Goal: Navigation & Orientation: Find specific page/section

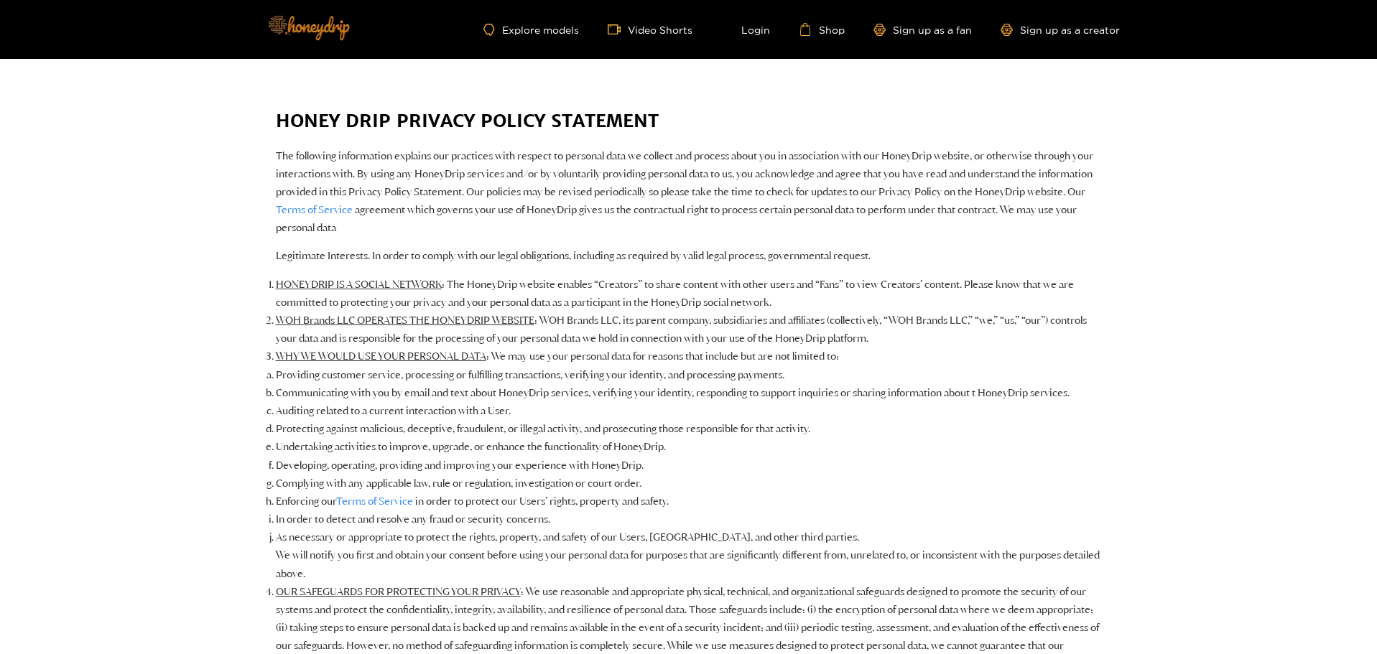
click at [323, 19] on img at bounding box center [308, 27] width 101 height 60
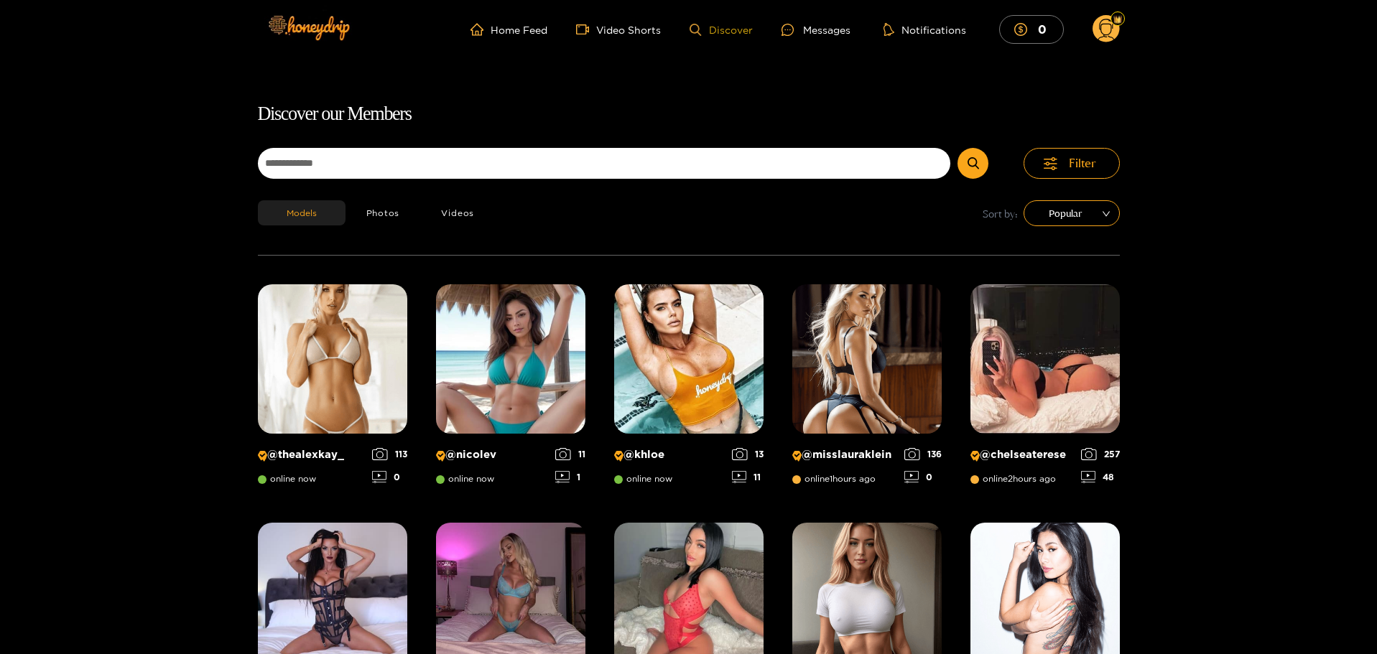
click at [727, 29] on link "Discover" at bounding box center [720, 30] width 62 height 12
click at [514, 30] on link "Home Feed" at bounding box center [508, 29] width 77 height 13
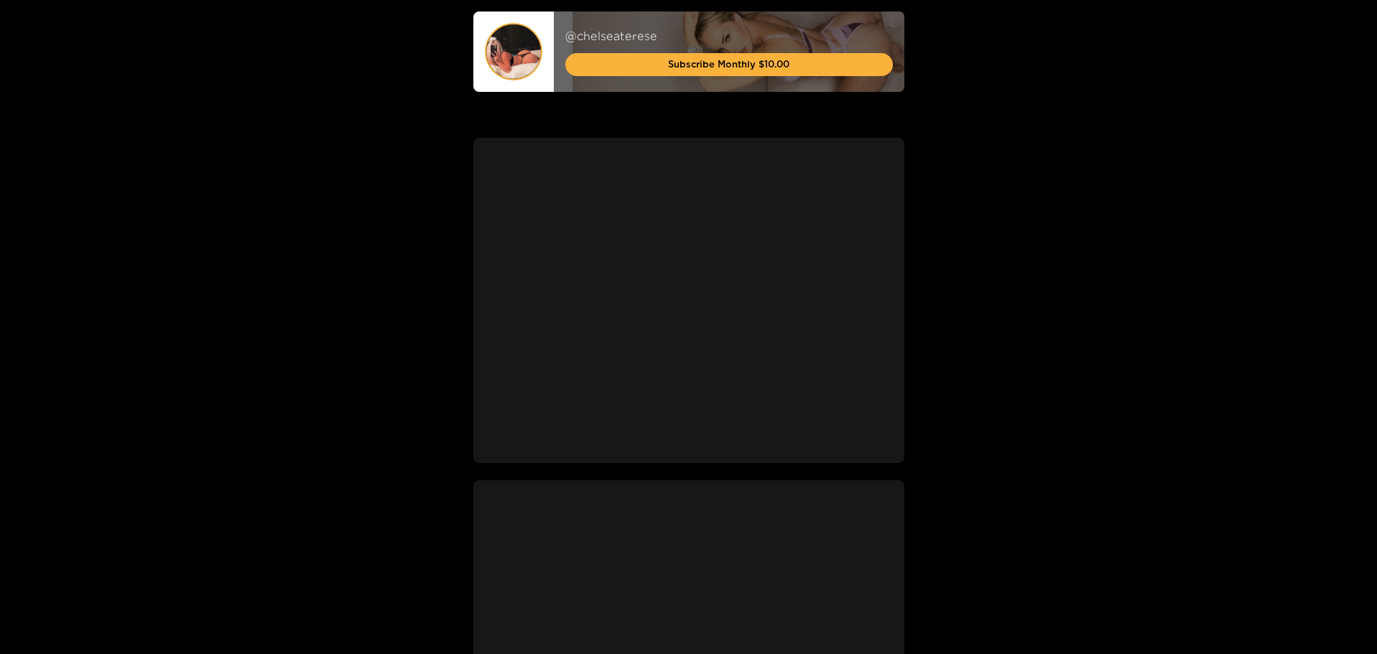
scroll to position [503, 0]
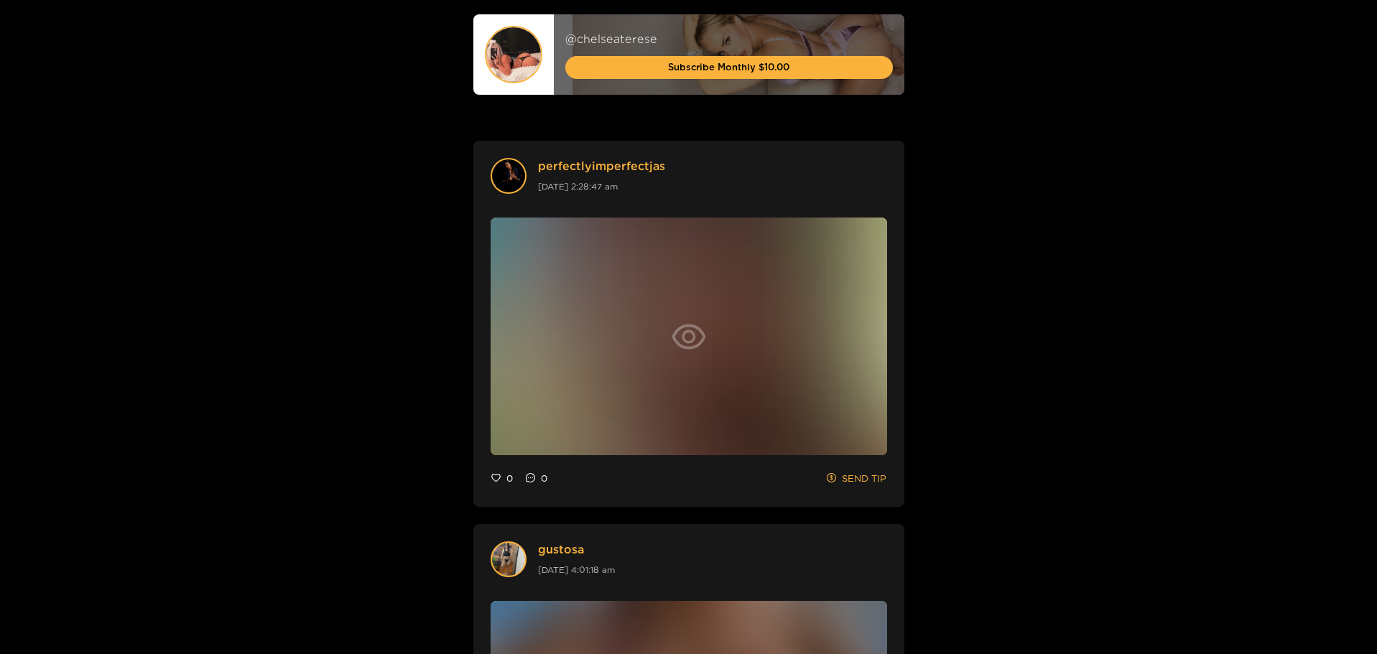
click at [678, 325] on icon "eye" at bounding box center [688, 337] width 34 height 34
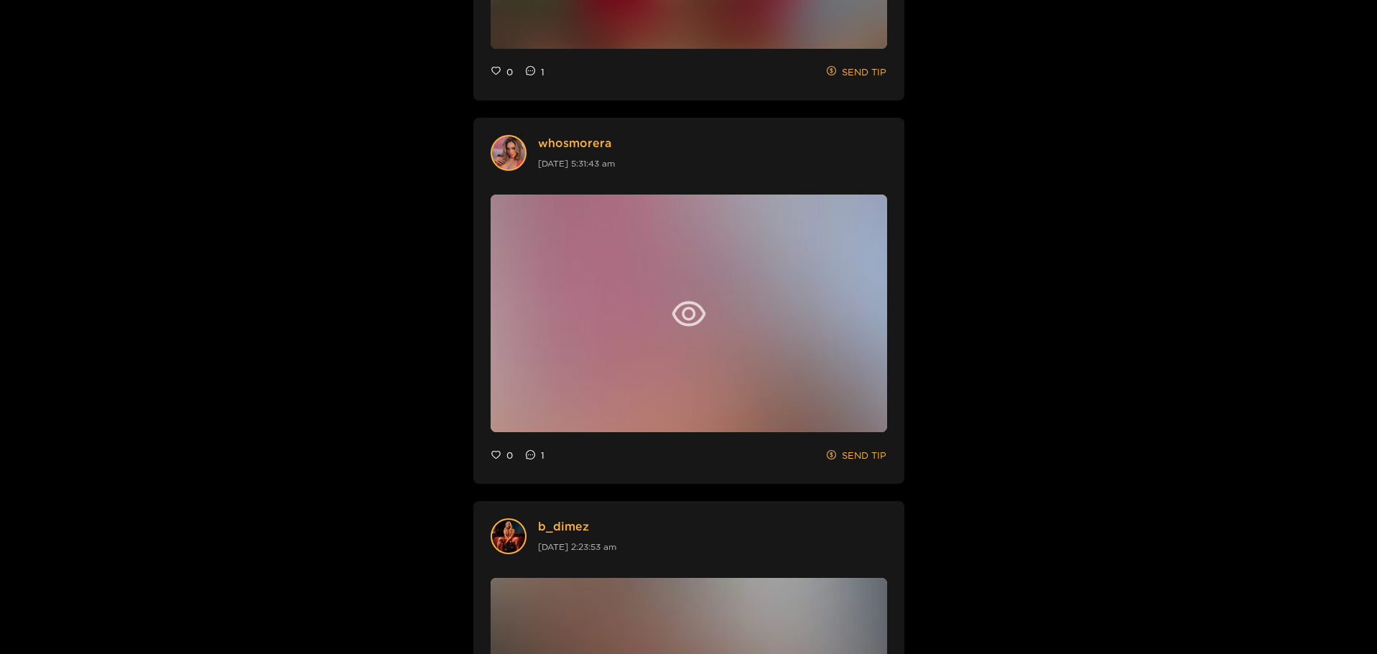
scroll to position [2495, 0]
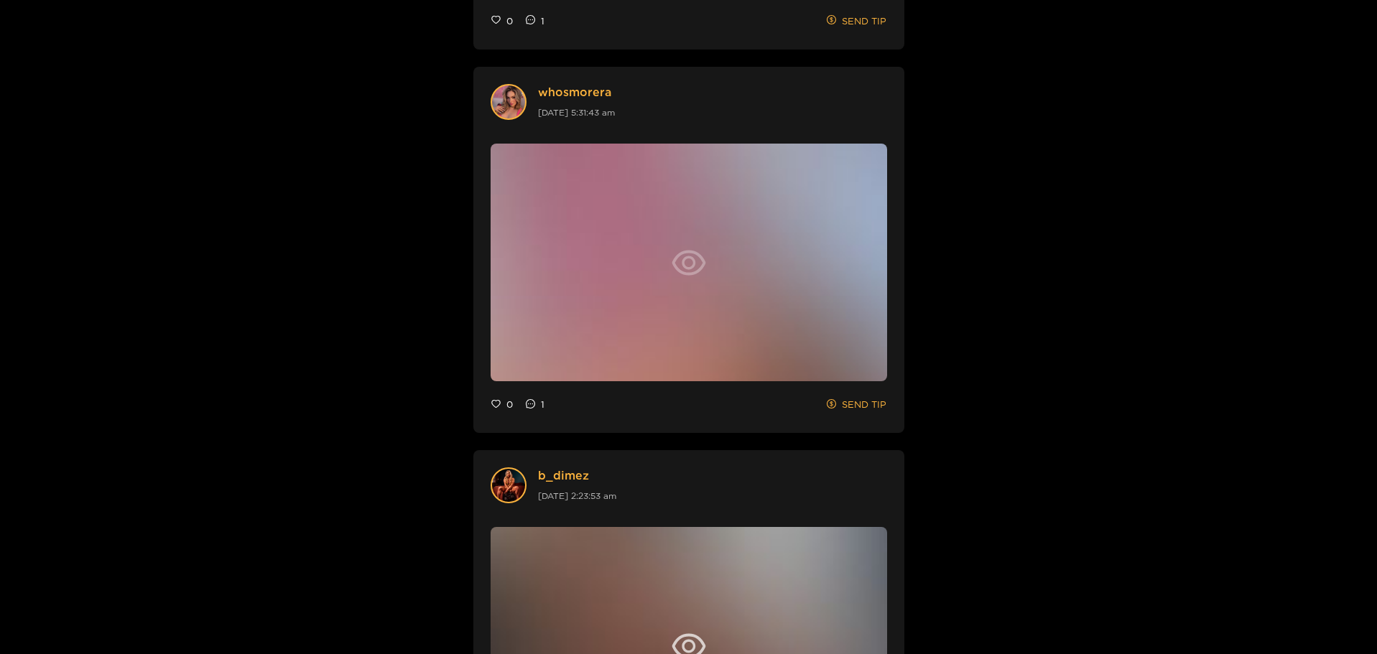
click at [694, 256] on icon "eye" at bounding box center [688, 263] width 34 height 34
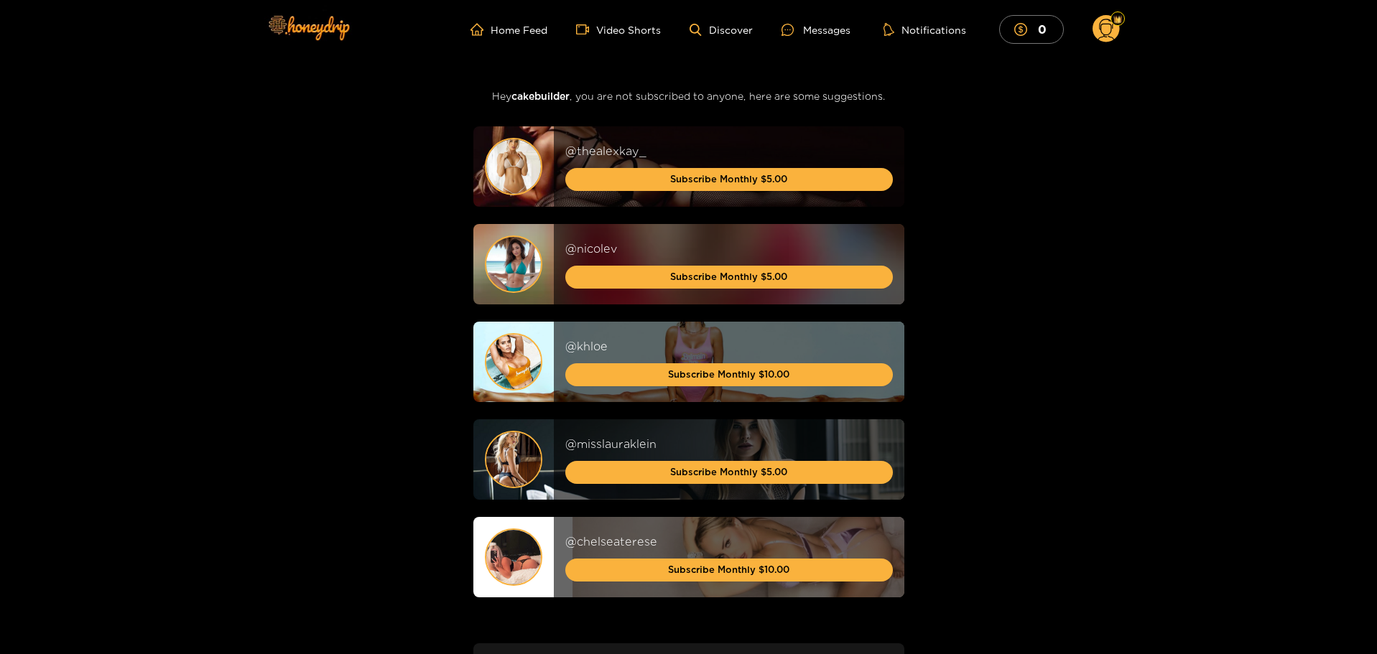
drag, startPoint x: 370, startPoint y: 307, endPoint x: 429, endPoint y: 39, distance: 274.3
click at [725, 34] on link "Discover" at bounding box center [720, 30] width 62 height 12
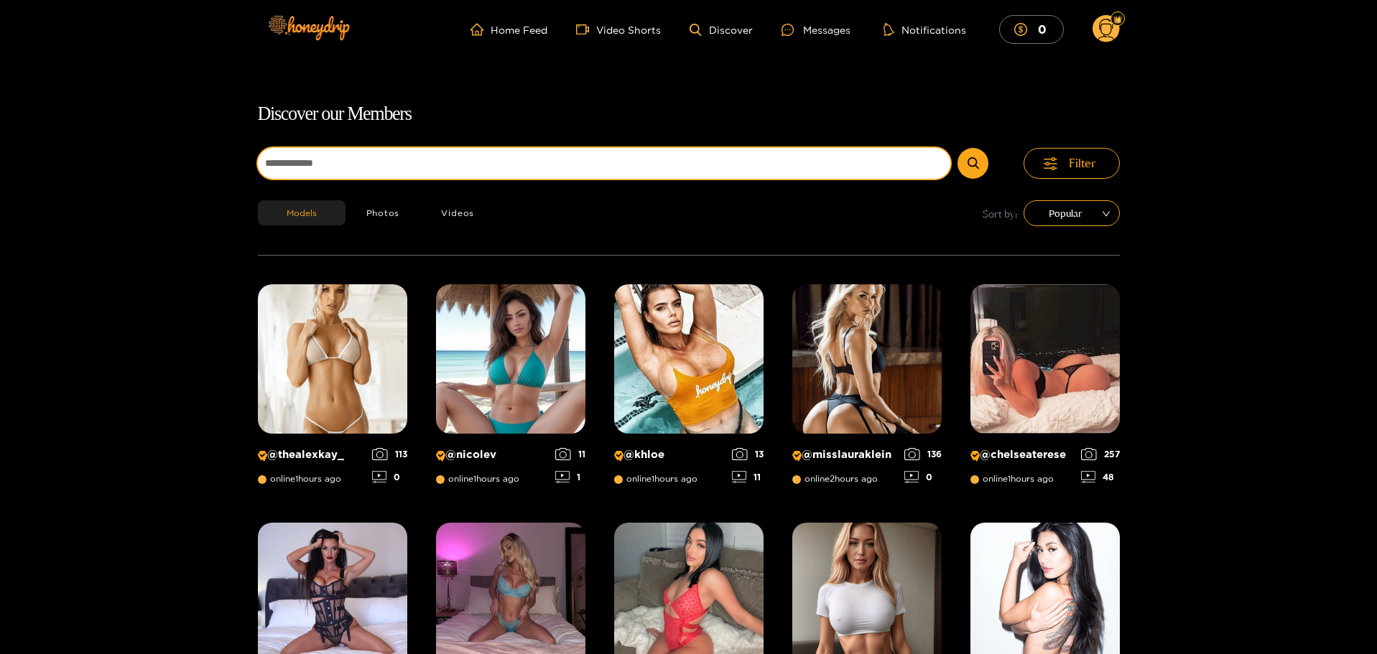
click at [481, 160] on input at bounding box center [604, 163] width 693 height 31
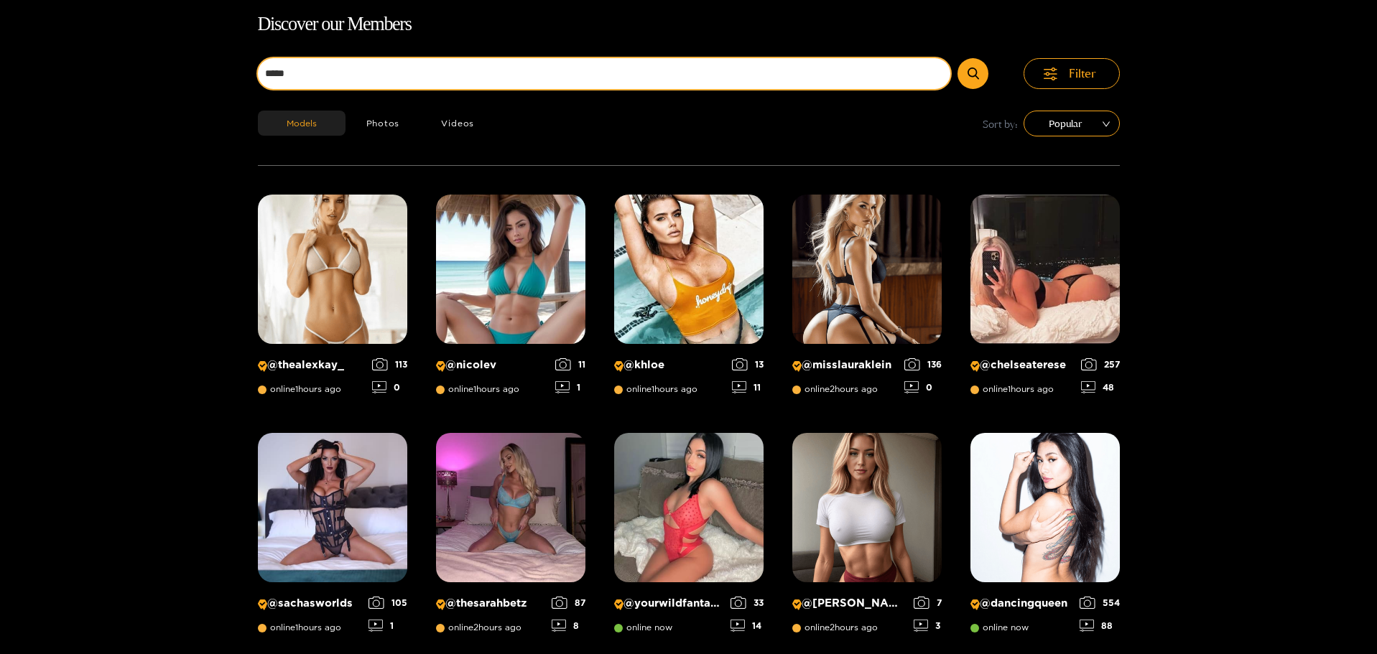
scroll to position [92, 0]
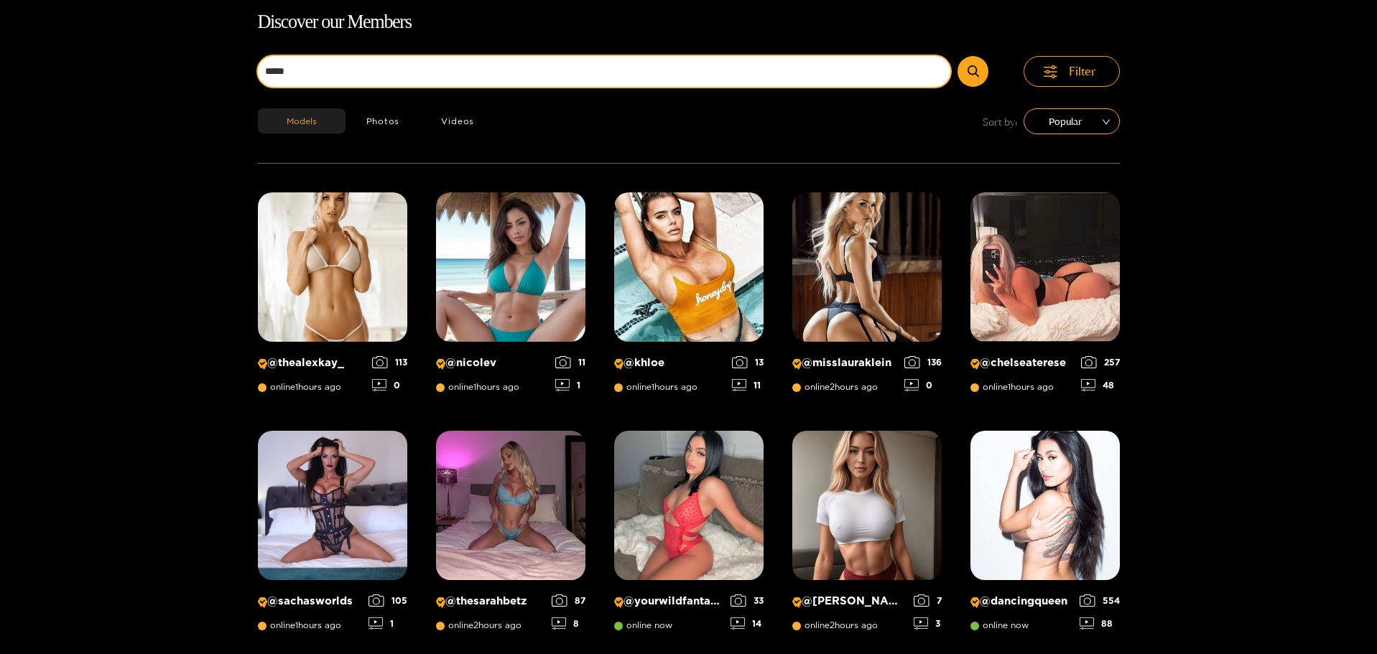
type input "*****"
click at [957, 56] on button "submit" at bounding box center [972, 71] width 31 height 31
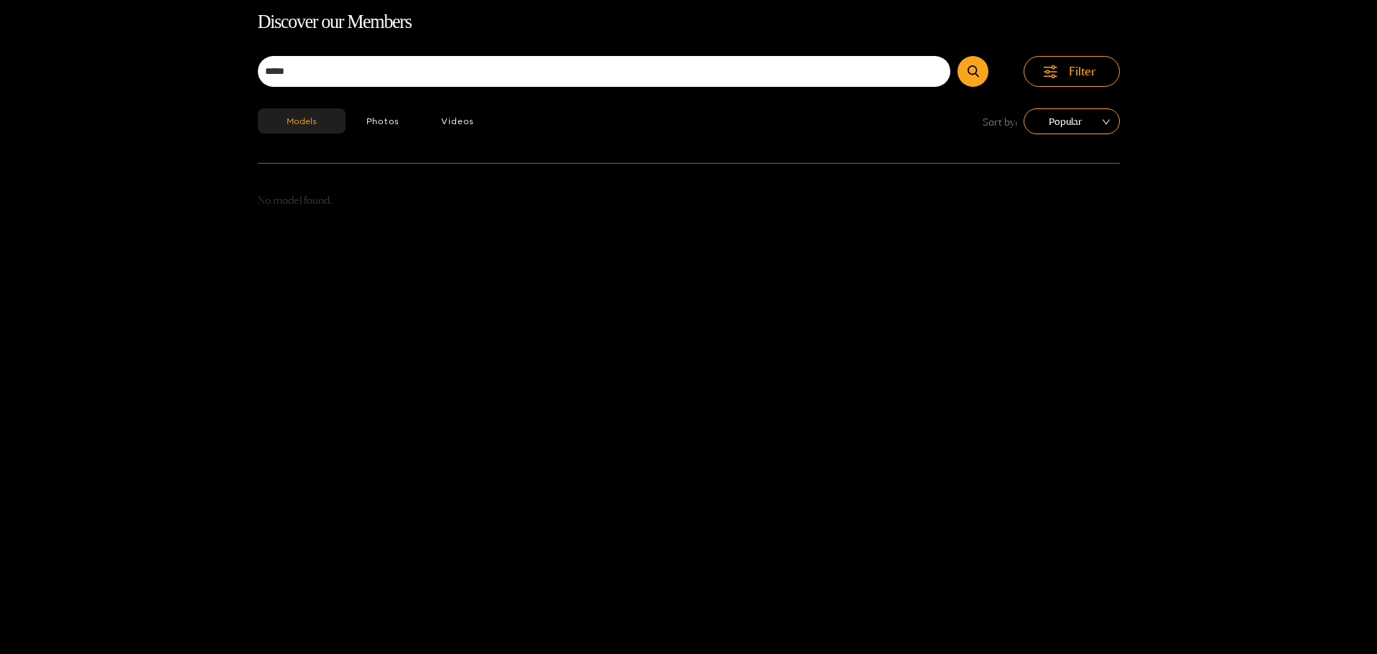
click at [310, 22] on h1 "Discover our Members" at bounding box center [689, 22] width 862 height 30
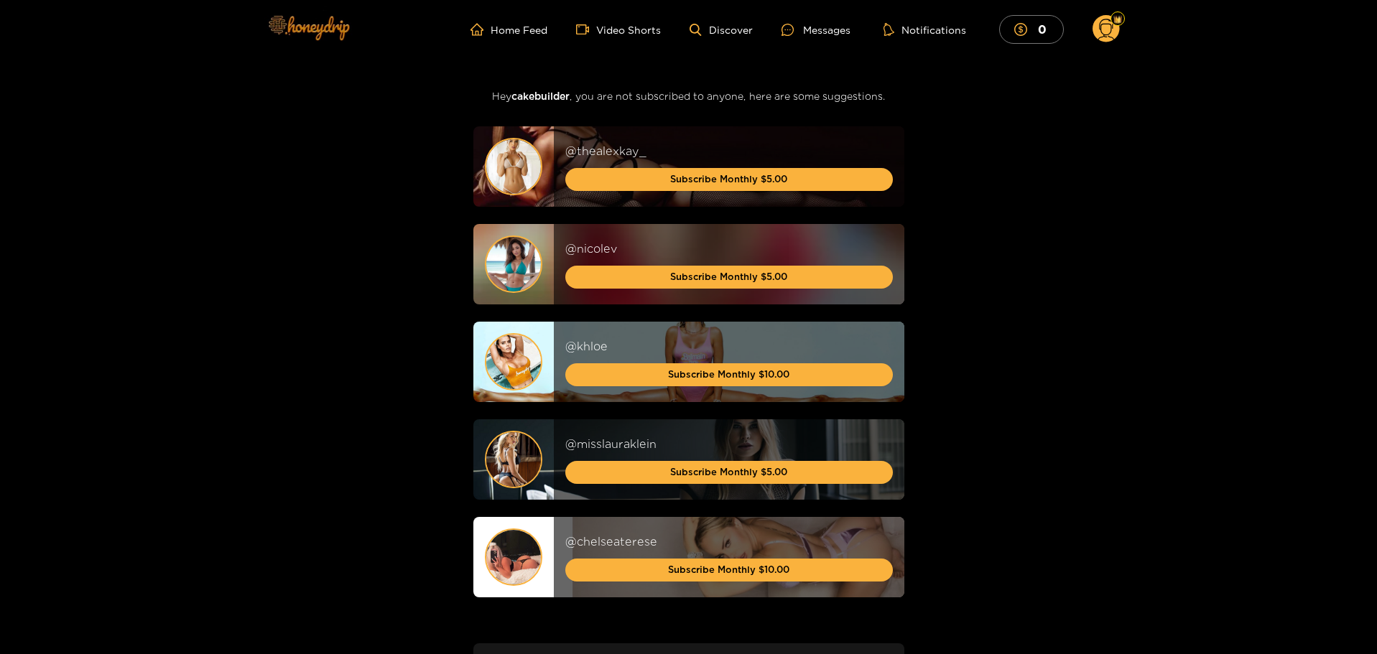
click at [321, 26] on img at bounding box center [308, 27] width 101 height 60
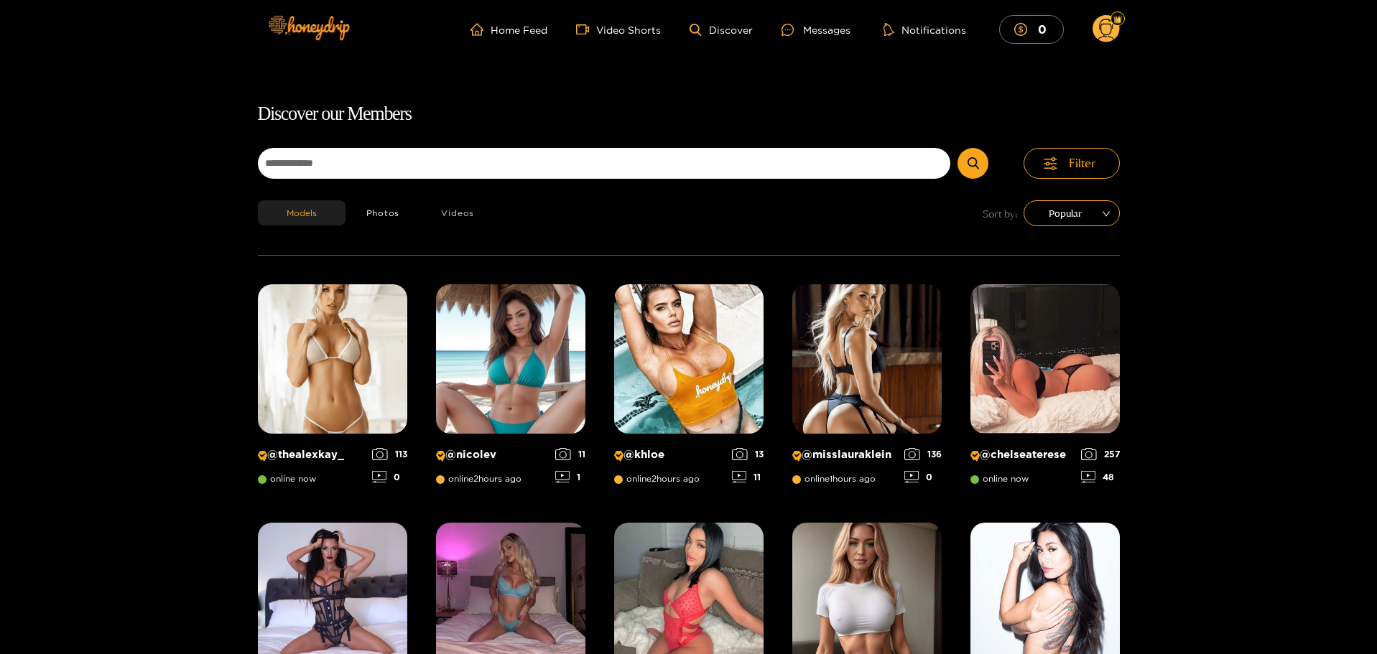
click at [442, 206] on button "Videos" at bounding box center [457, 212] width 75 height 25
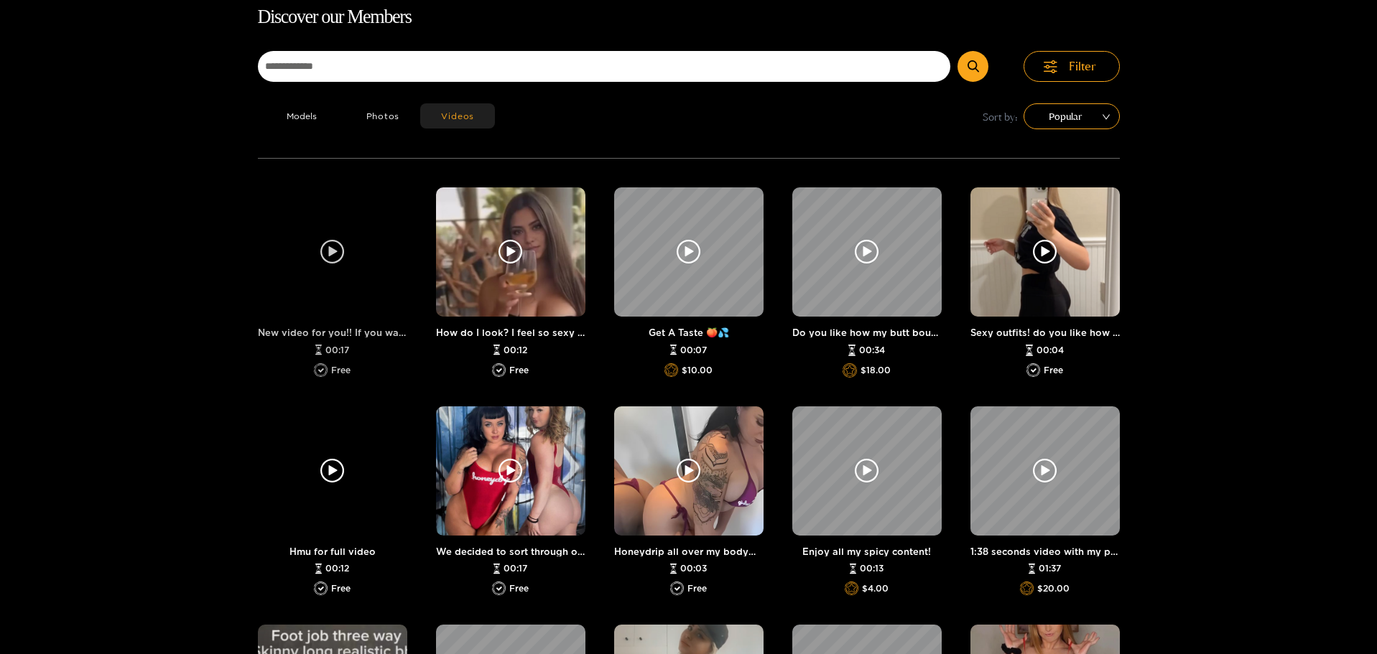
scroll to position [92, 0]
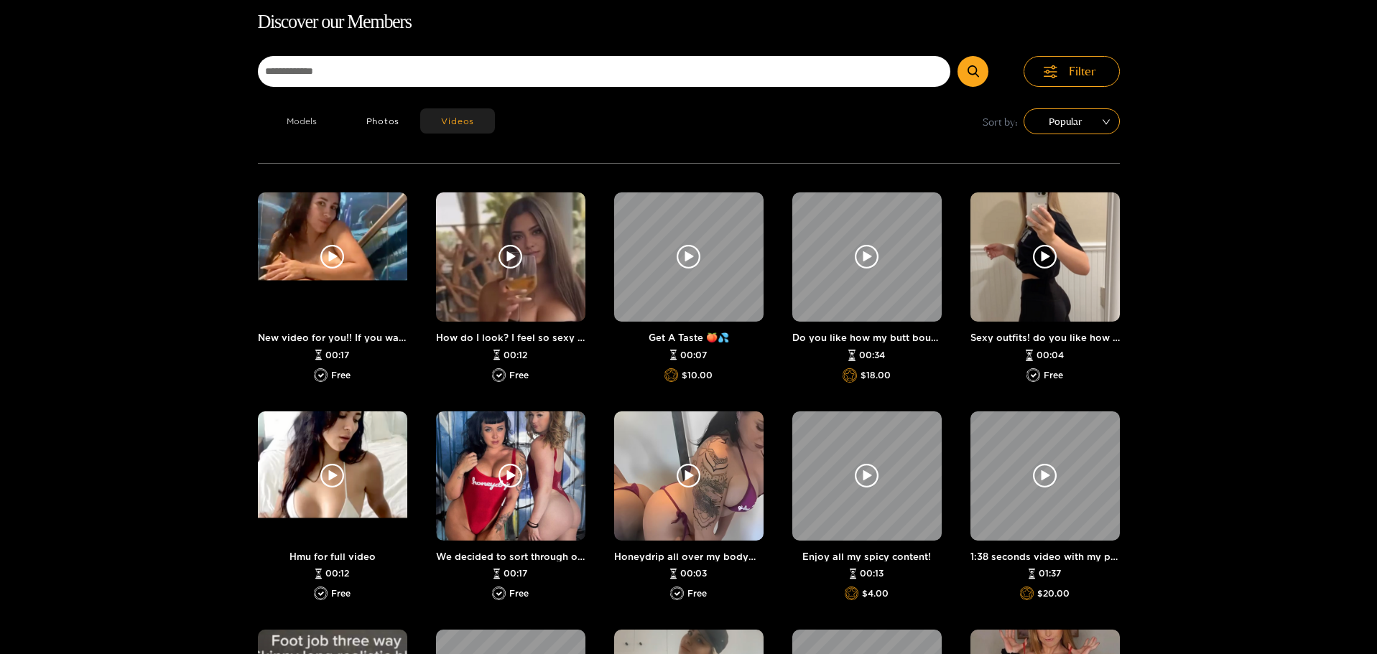
click at [306, 121] on button "Models" at bounding box center [302, 120] width 88 height 25
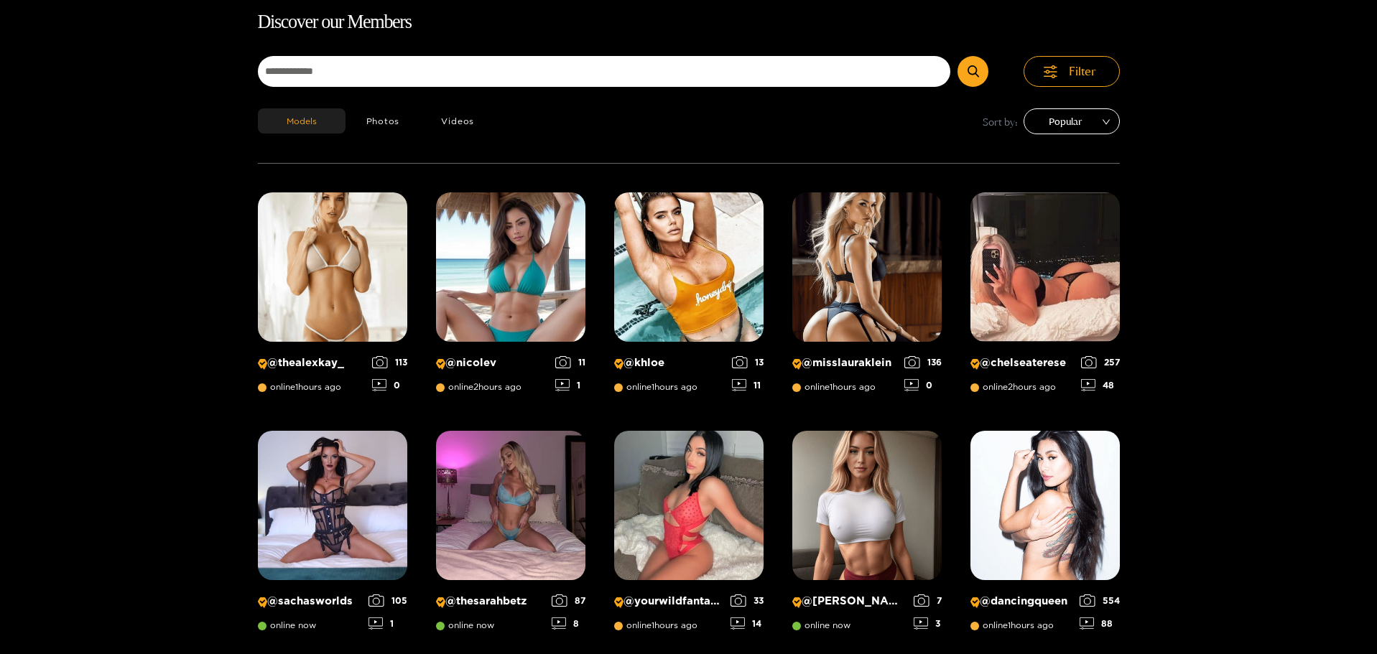
click at [1074, 124] on span "Popular" at bounding box center [1071, 122] width 75 height 22
click at [1066, 218] on div "Oldest" at bounding box center [1071, 221] width 79 height 16
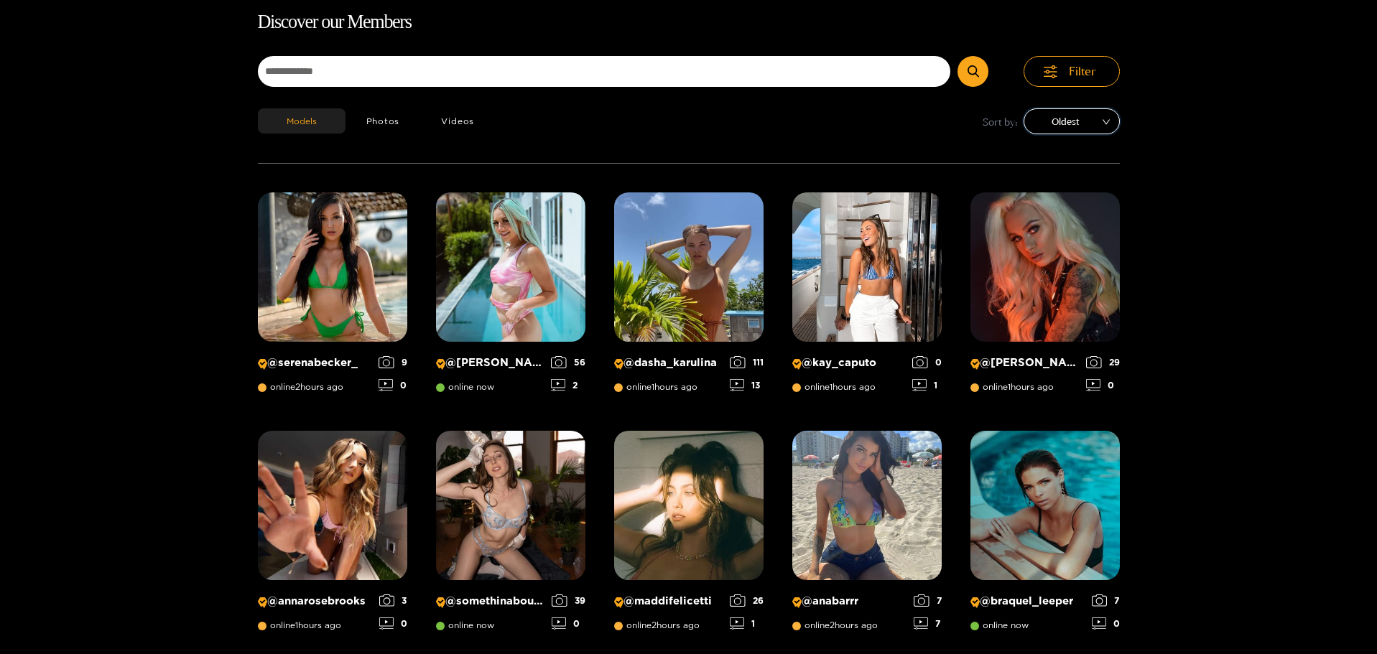
click at [1072, 129] on span "Oldest" at bounding box center [1071, 122] width 75 height 22
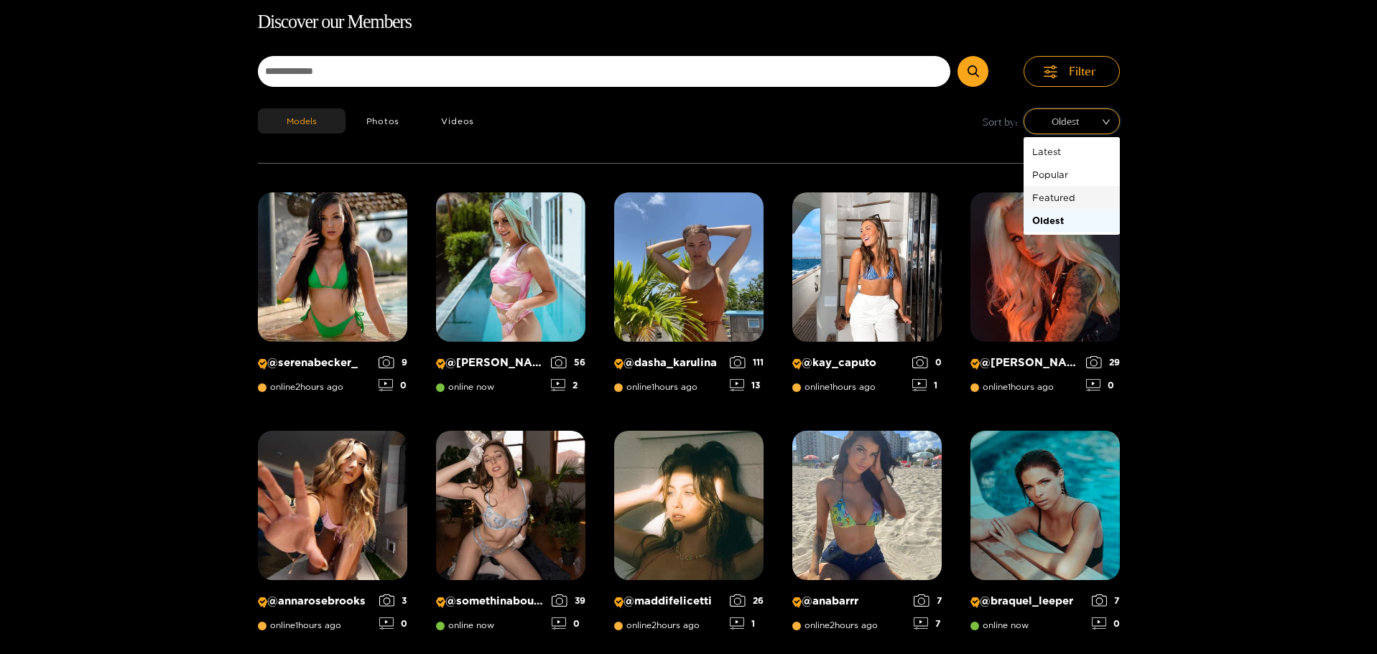
click at [1085, 196] on div "Featured" at bounding box center [1071, 198] width 79 height 16
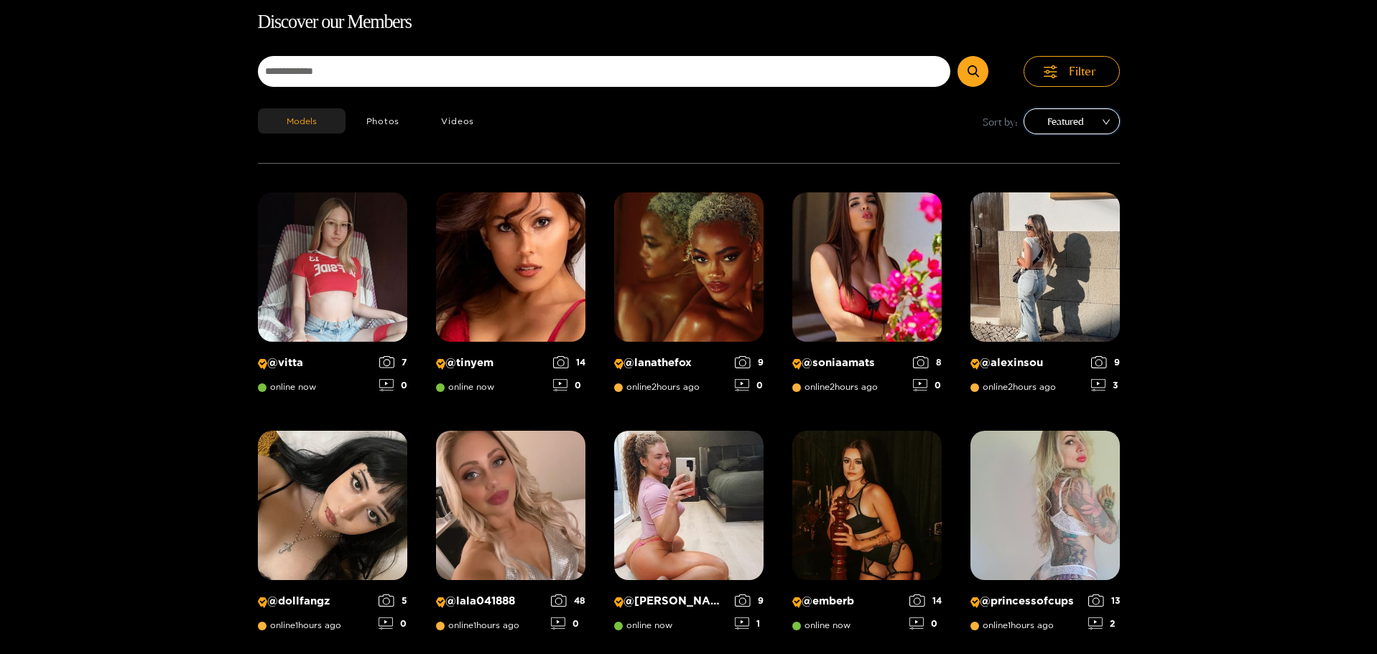
click at [1094, 121] on span "Featured" at bounding box center [1071, 122] width 75 height 22
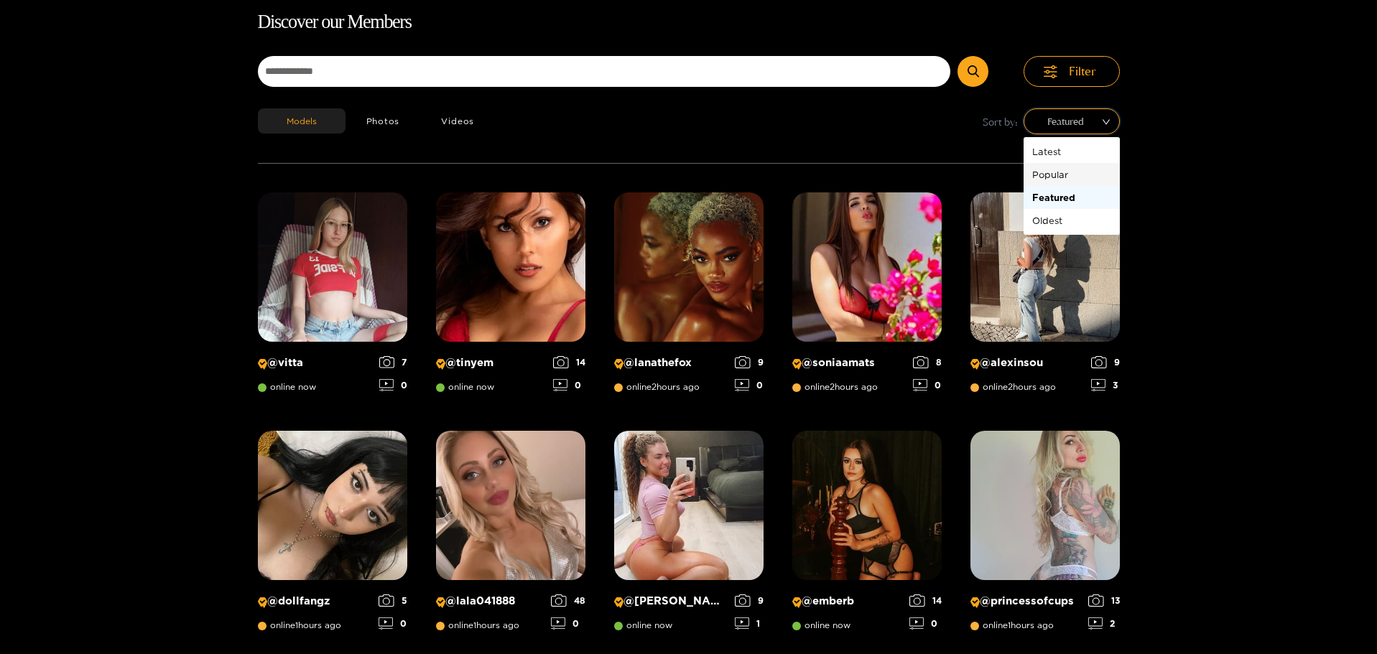
click at [1082, 173] on div "Popular" at bounding box center [1071, 175] width 79 height 16
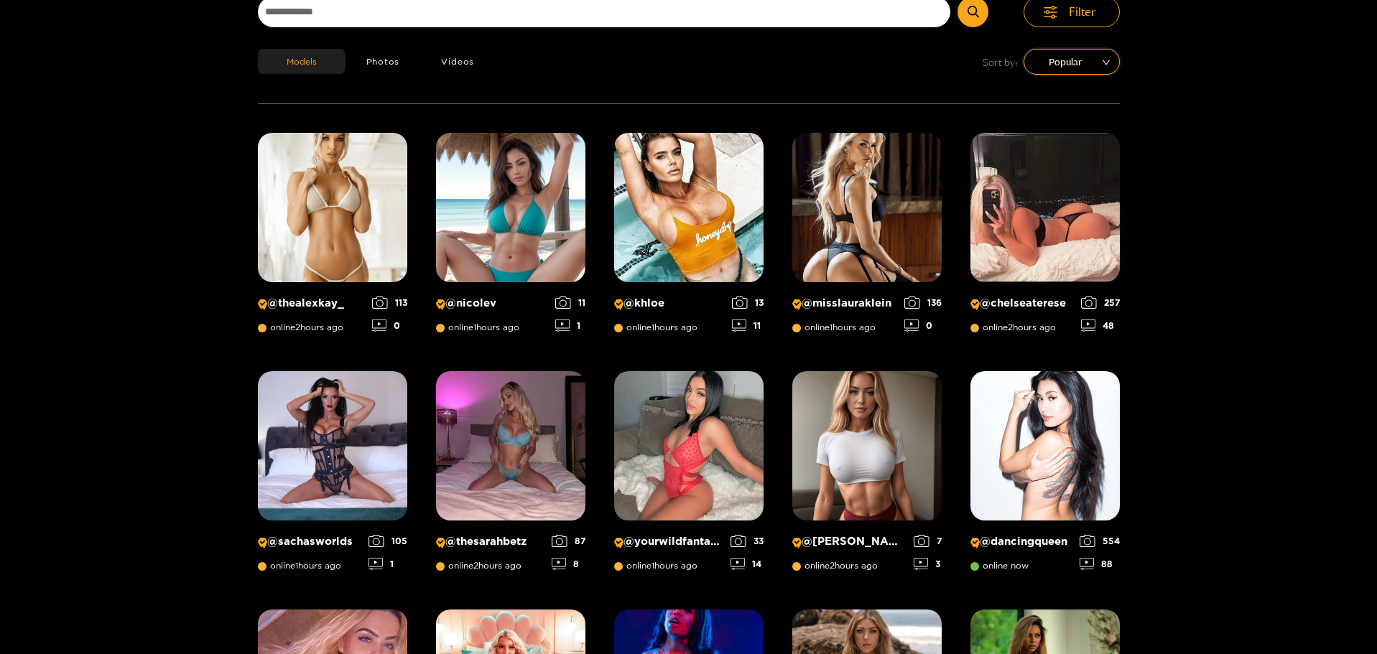
scroll to position [164, 0]
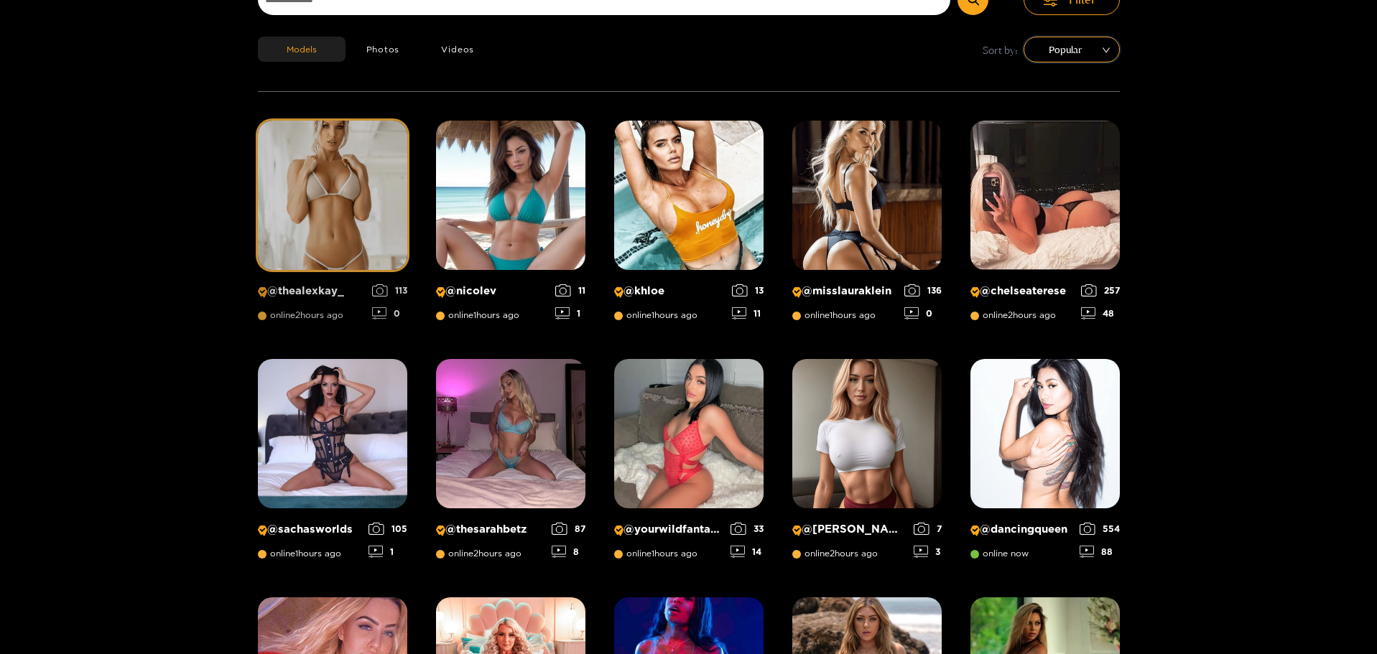
click at [354, 200] on img at bounding box center [332, 195] width 149 height 149
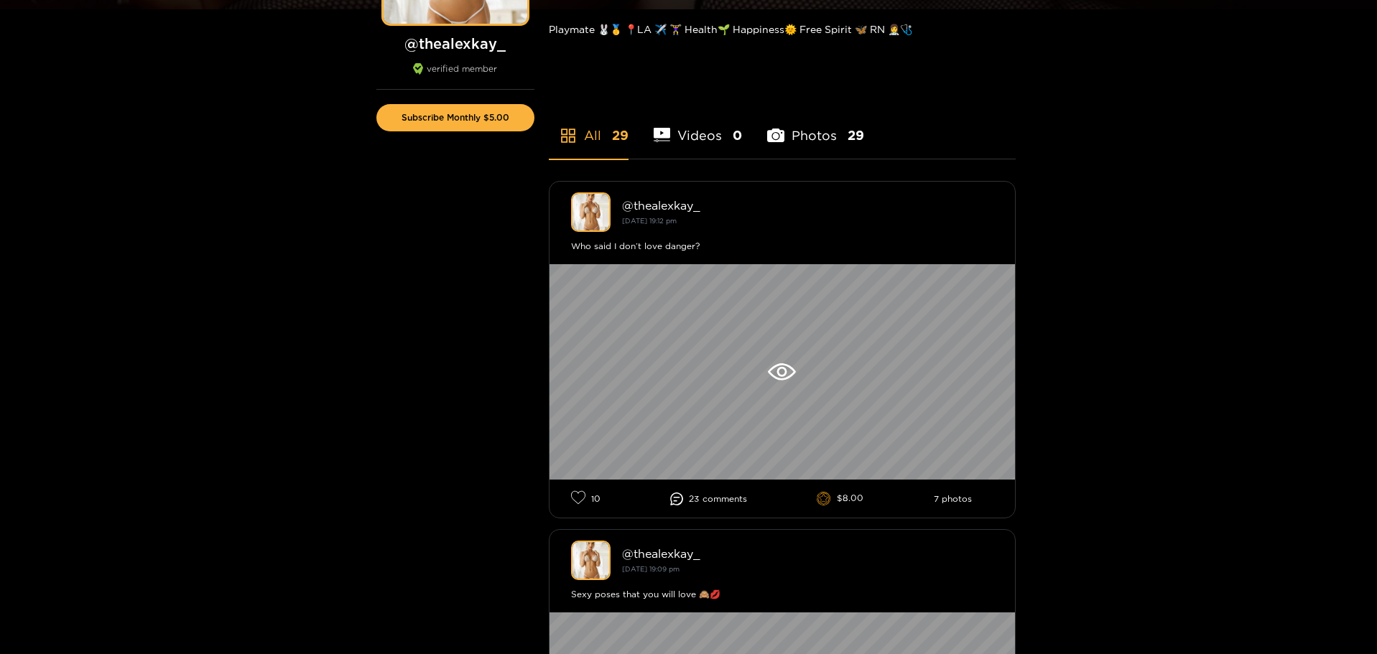
scroll to position [287, 0]
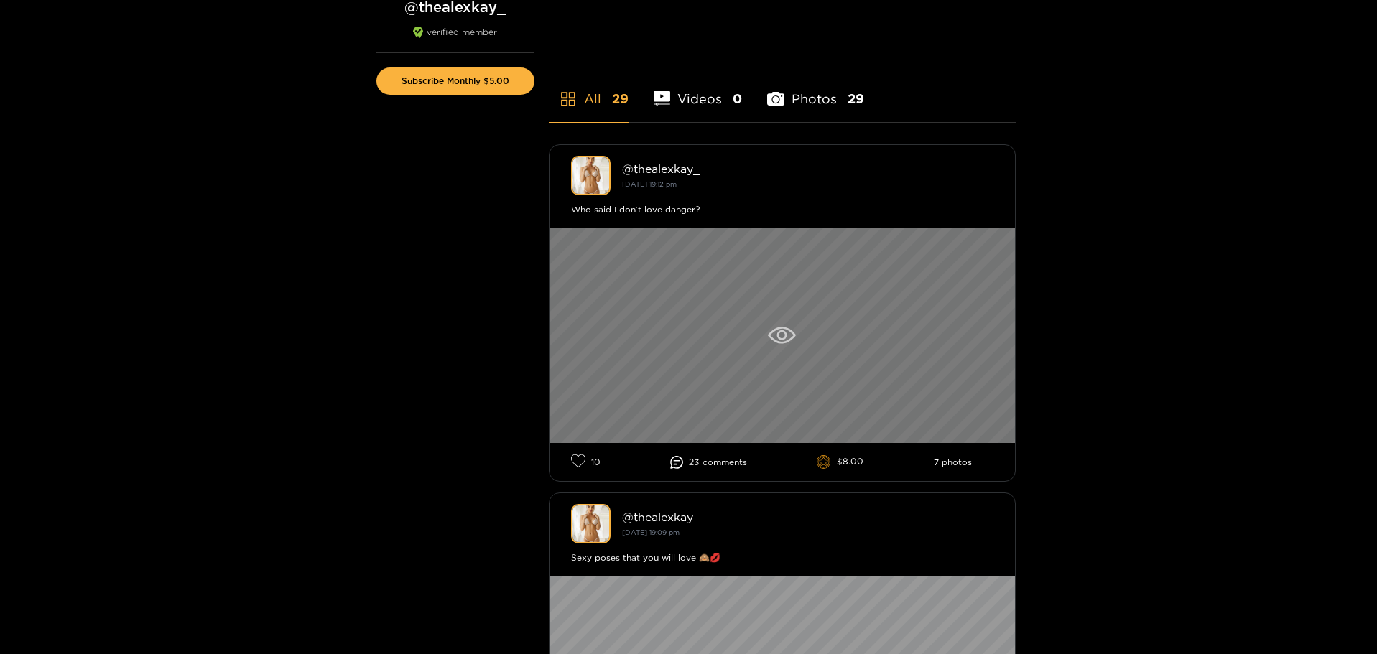
click at [782, 321] on div at bounding box center [781, 335] width 465 height 215
